Goal: Transaction & Acquisition: Purchase product/service

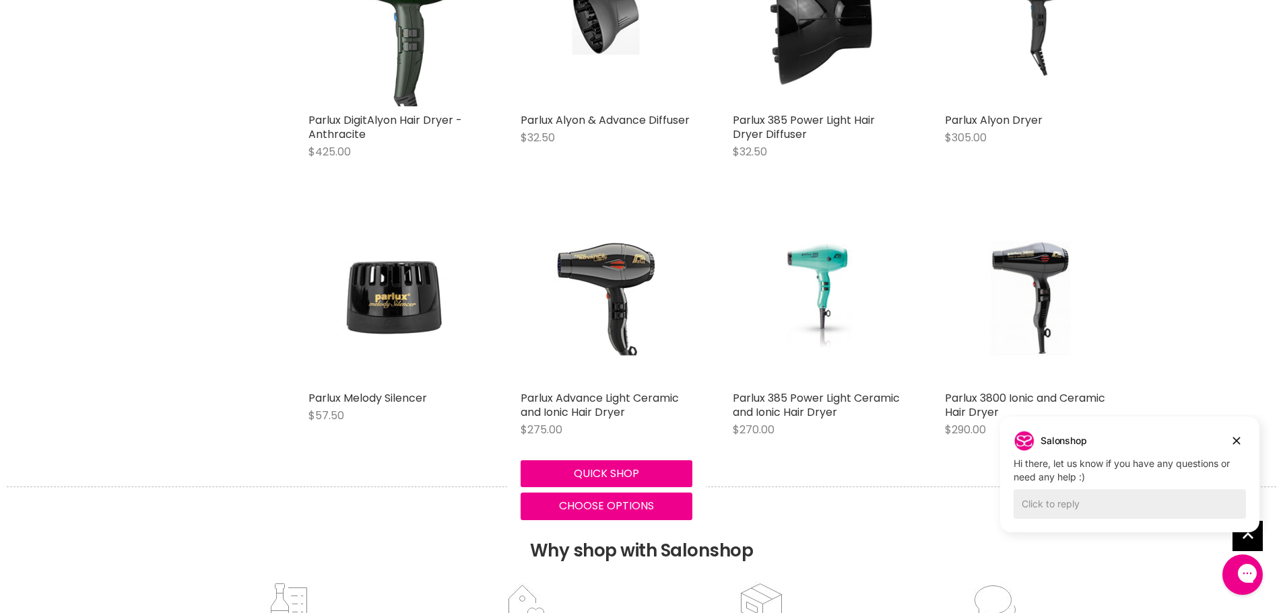
scroll to position [1212, 0]
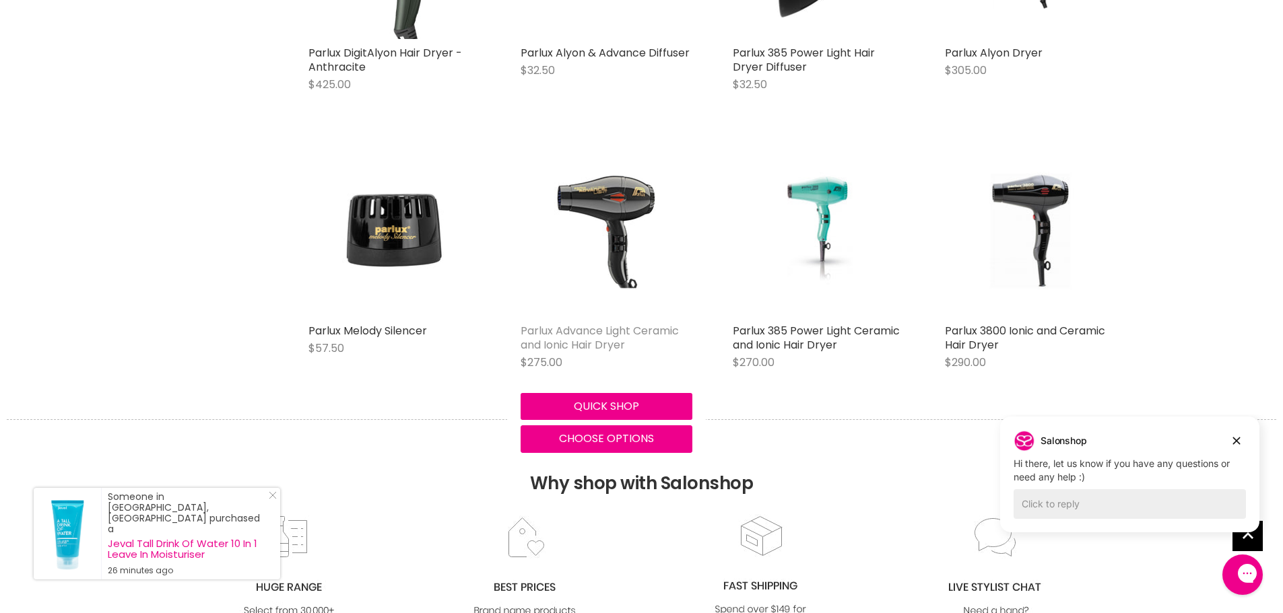
click at [601, 333] on link "Parlux Advance Light Ceramic and Ionic Hair Dryer" at bounding box center [600, 338] width 158 height 30
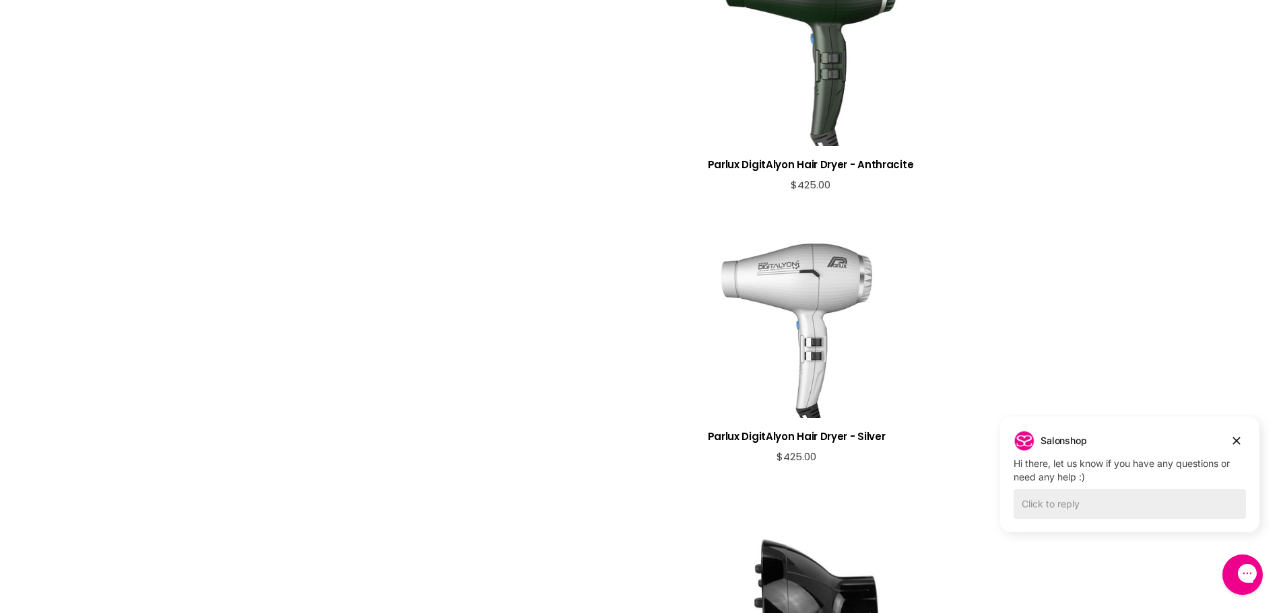
scroll to position [890, 0]
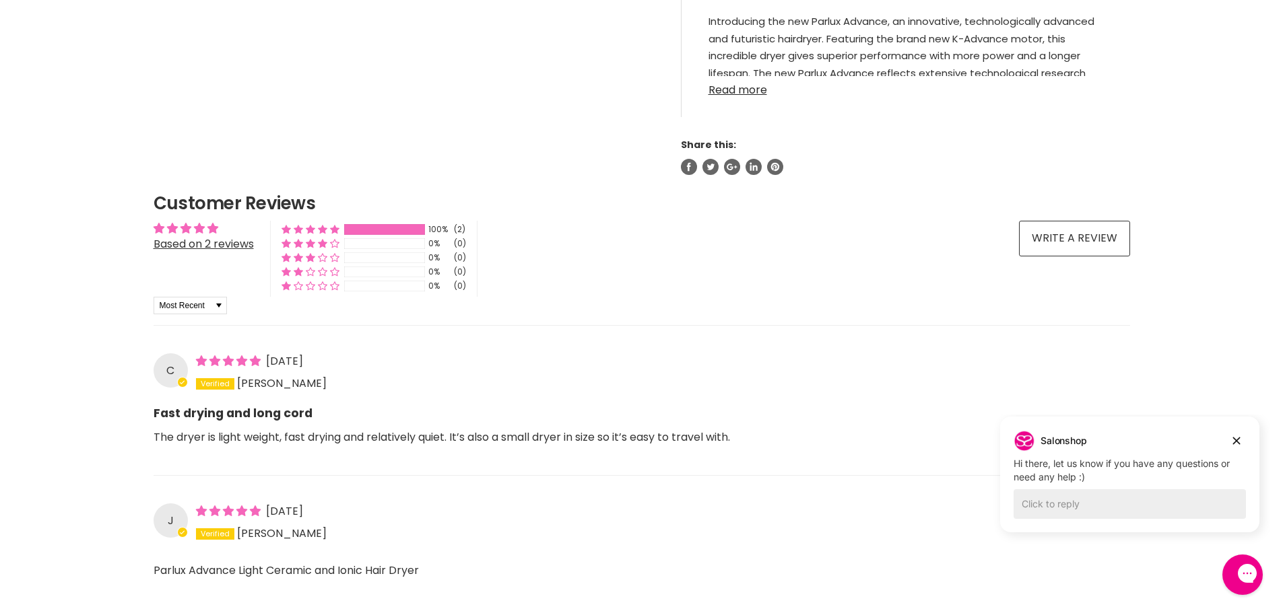
click at [729, 89] on link "Read more" at bounding box center [905, 86] width 395 height 20
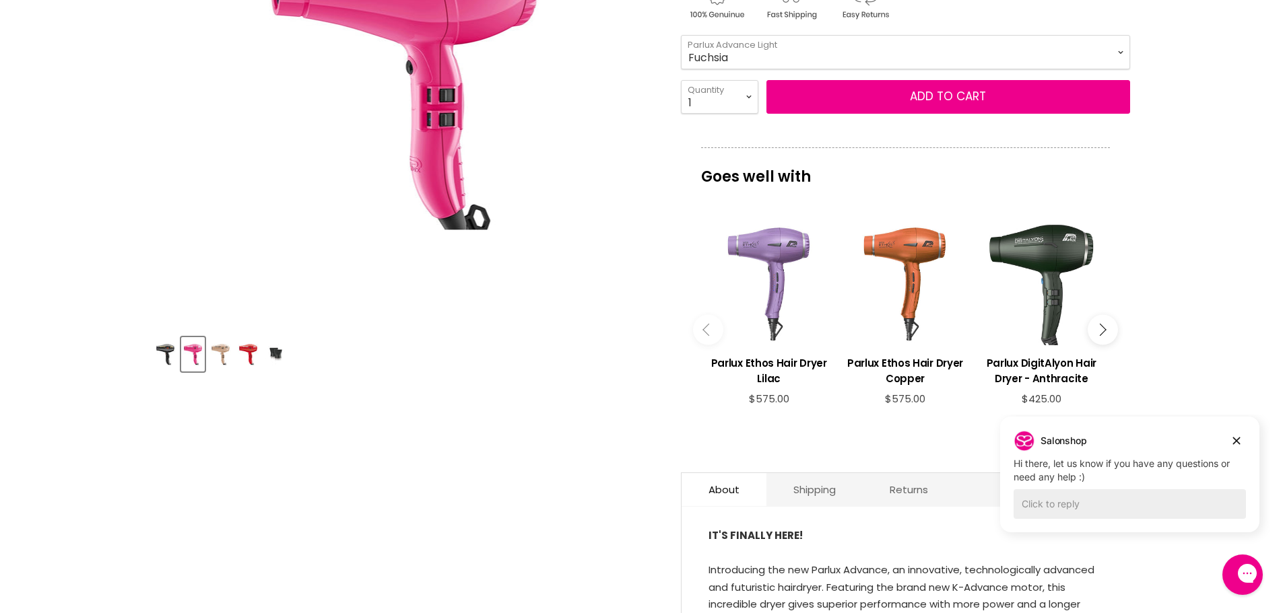
scroll to position [149, 0]
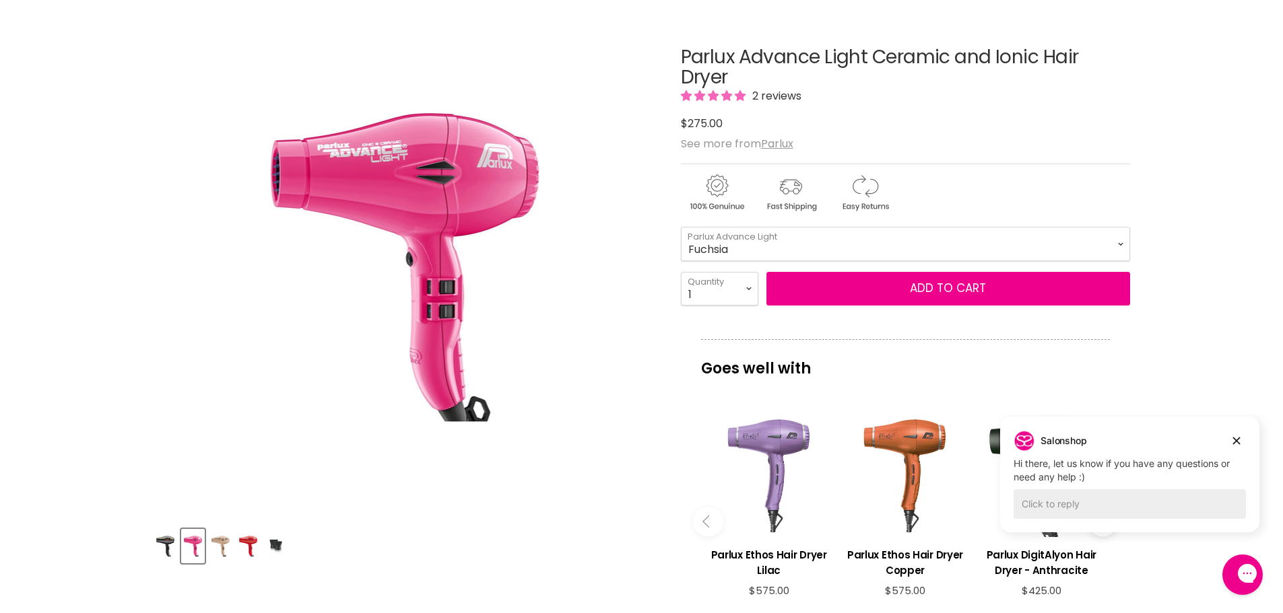
click at [219, 549] on img "Product thumbnails" at bounding box center [220, 547] width 21 height 32
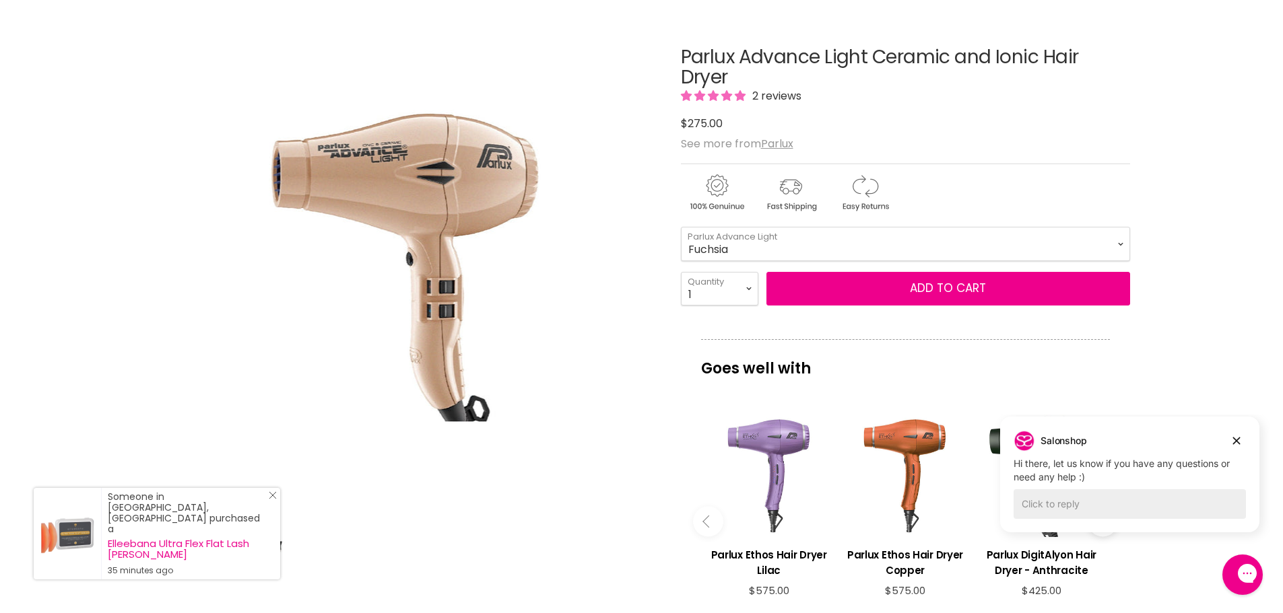
click at [275, 499] on line "Close Icon" at bounding box center [272, 495] width 7 height 7
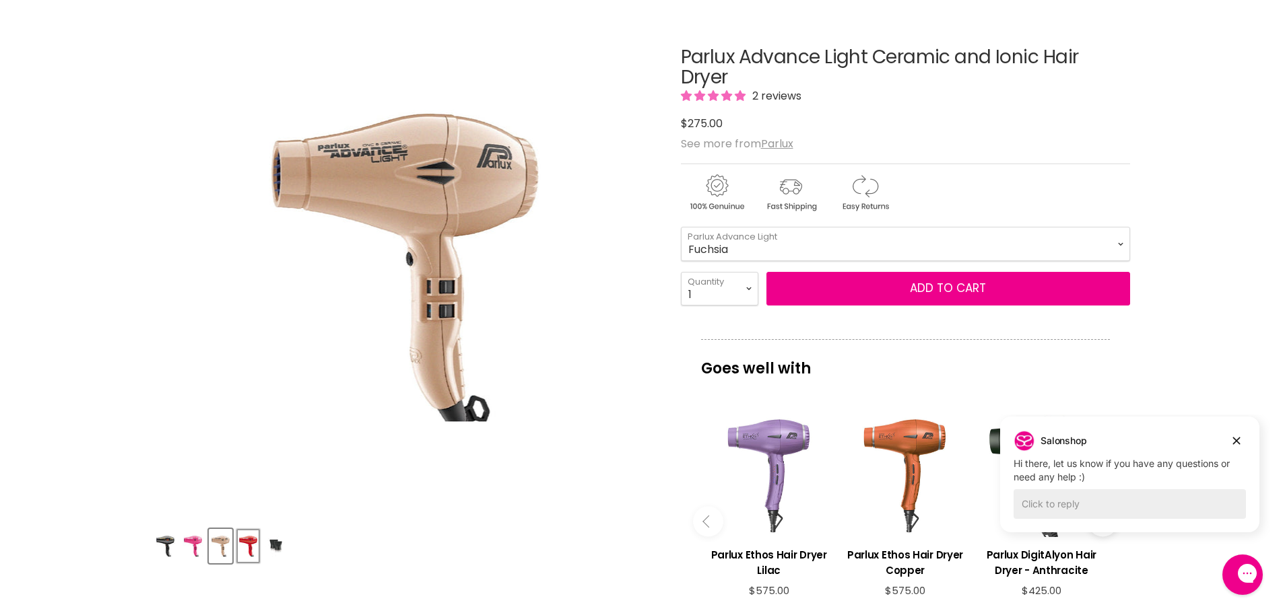
click at [257, 545] on button "Product thumbnails" at bounding box center [248, 546] width 24 height 34
